Goal: Task Accomplishment & Management: Manage account settings

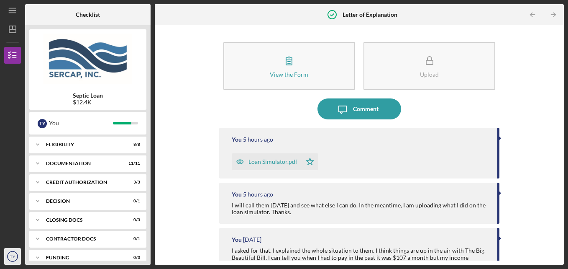
click at [8, 256] on circle "button" at bounding box center [13, 256] width 10 height 10
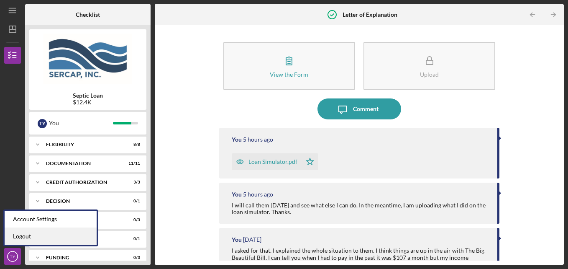
click at [13, 242] on link "Logout" at bounding box center [51, 236] width 92 height 17
